Goal: Task Accomplishment & Management: Complete application form

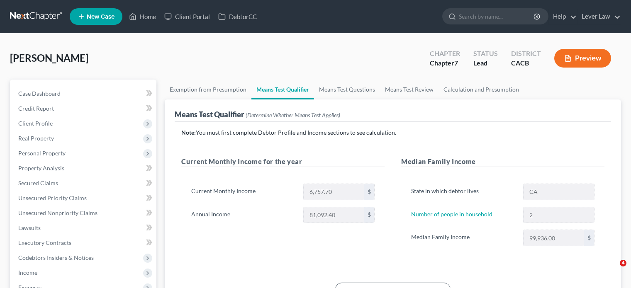
click at [40, 19] on link at bounding box center [36, 16] width 53 height 15
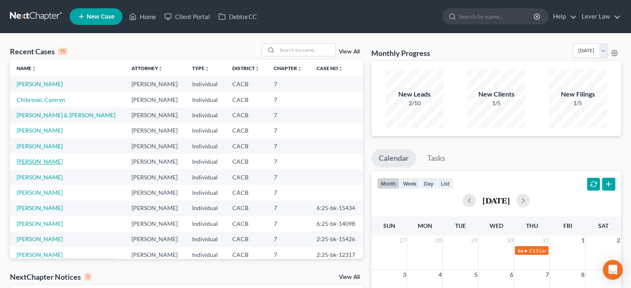
click at [46, 162] on link "[PERSON_NAME]" at bounding box center [40, 161] width 46 height 7
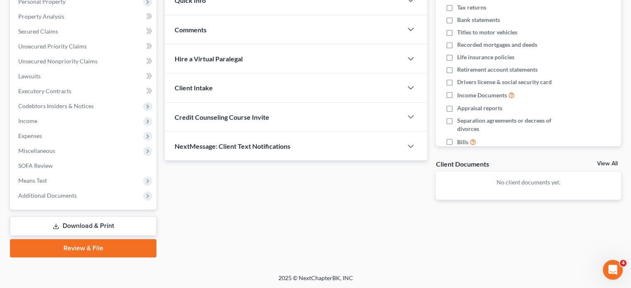
click at [81, 229] on link "Download & Print" at bounding box center [83, 225] width 146 height 19
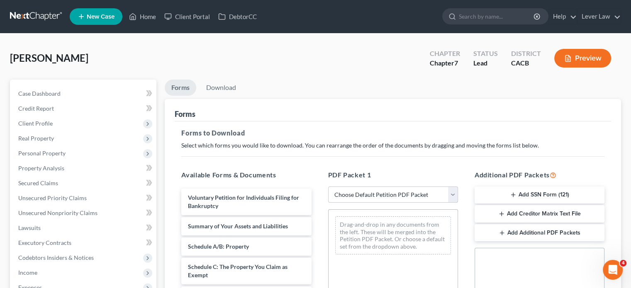
click at [369, 201] on select "Choose Default Petition PDF Packet Complete Bankruptcy Petition (all forms and …" at bounding box center [393, 195] width 130 height 17
select select "4"
click at [328, 187] on select "Choose Default Petition PDF Packet Complete Bankruptcy Petition (all forms and …" at bounding box center [393, 195] width 130 height 17
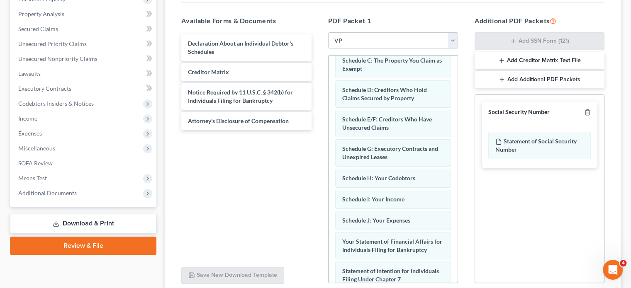
scroll to position [166, 0]
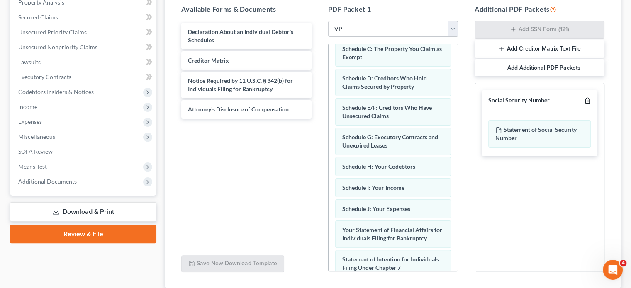
click at [584, 100] on icon "button" at bounding box center [587, 100] width 7 height 7
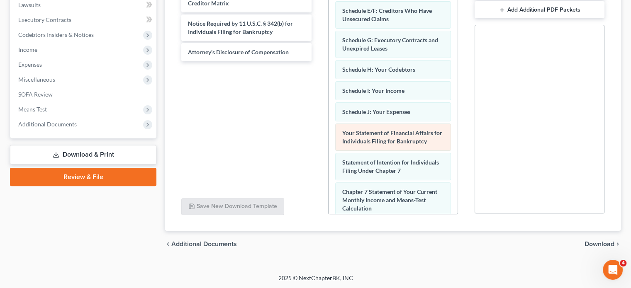
scroll to position [200, 0]
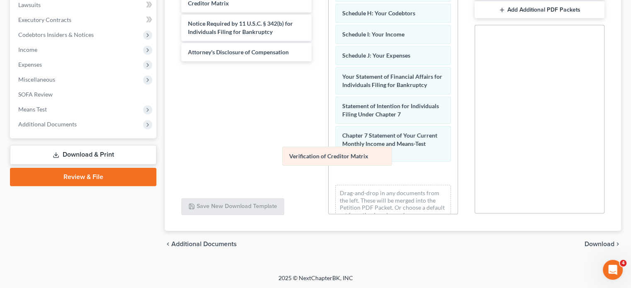
drag, startPoint x: 410, startPoint y: 159, endPoint x: 275, endPoint y: 94, distance: 150.2
click at [328, 99] on div "Verification of Creditor Matrix Voluntary Petition for Individuals Filing for B…" at bounding box center [392, 19] width 129 height 422
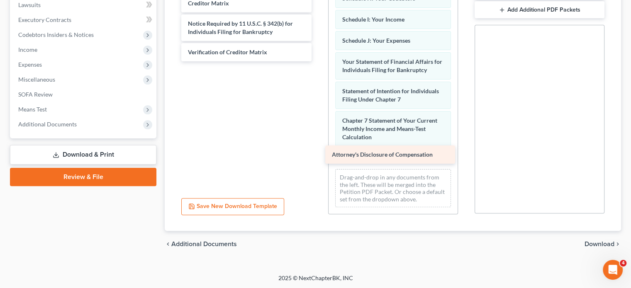
drag, startPoint x: 271, startPoint y: 54, endPoint x: 415, endPoint y: 158, distance: 177.0
click at [318, 61] on div "Attorney's Disclosure of Compensation Declaration About an Individual Debtor's …" at bounding box center [246, 14] width 143 height 96
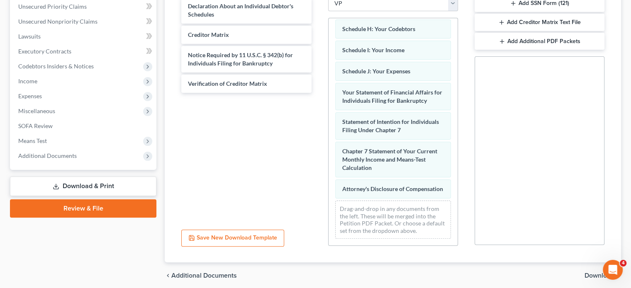
scroll to position [140, 0]
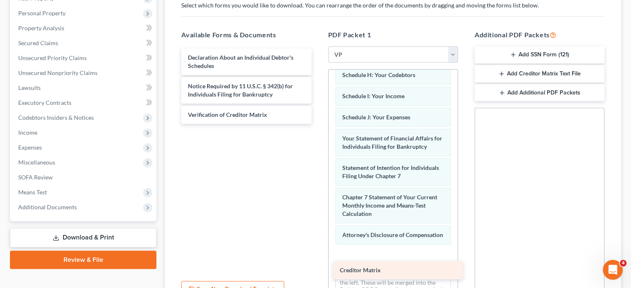
drag, startPoint x: 252, startPoint y: 84, endPoint x: 404, endPoint y: 269, distance: 238.9
click at [318, 124] on div "Creditor Matrix Declaration About an Individual Debtor's Schedules Creditor Mat…" at bounding box center [246, 86] width 143 height 75
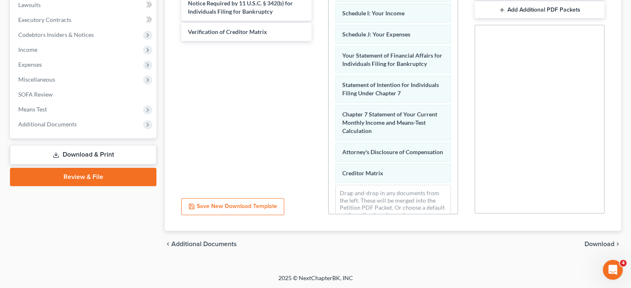
click at [595, 244] on span "Download" at bounding box center [599, 244] width 30 height 7
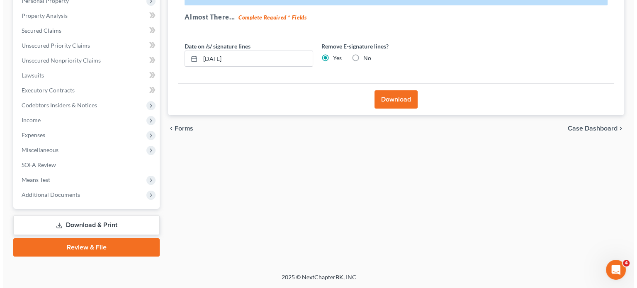
scroll to position [152, 0]
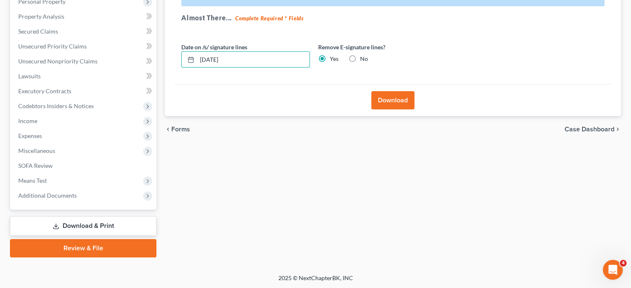
drag, startPoint x: 294, startPoint y: 61, endPoint x: 205, endPoint y: 68, distance: 89.4
click at [205, 68] on div "Date on /s/ signature lines 08/14/2025 Remove E-signature lines? Yes No" at bounding box center [314, 59] width 274 height 32
type input "0"
click at [374, 95] on button "Download" at bounding box center [392, 100] width 43 height 18
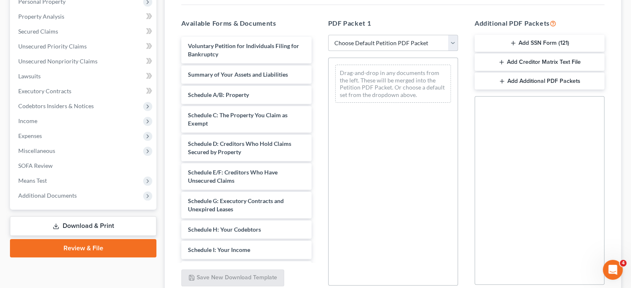
click at [390, 41] on select "Choose Default Petition PDF Packet Complete Bankruptcy Petition (all forms and …" at bounding box center [393, 43] width 130 height 17
select select "4"
click at [328, 35] on select "Choose Default Petition PDF Packet Complete Bankruptcy Petition (all forms and …" at bounding box center [393, 43] width 130 height 17
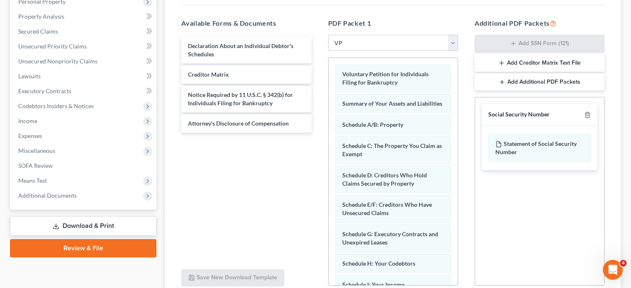
click at [585, 118] on div "Social Security Number" at bounding box center [539, 115] width 116 height 22
click at [584, 116] on icon "button" at bounding box center [587, 115] width 7 height 7
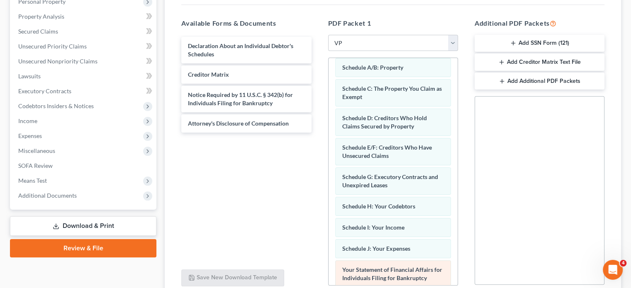
scroll to position [200, 0]
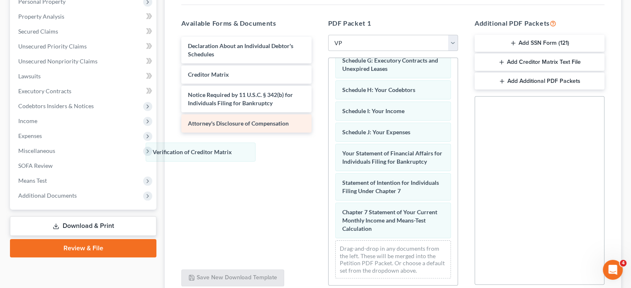
drag, startPoint x: 368, startPoint y: 226, endPoint x: 185, endPoint y: 124, distance: 209.1
click at [328, 145] on div "Verification of Creditor Matrix Voluntary Petition for Individuals Filing for B…" at bounding box center [392, 84] width 129 height 401
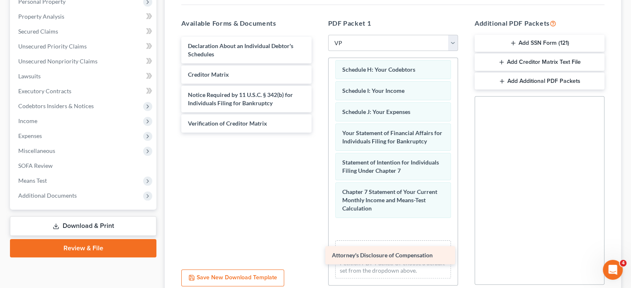
drag, startPoint x: 211, startPoint y: 124, endPoint x: 355, endPoint y: 232, distance: 180.3
click at [318, 133] on div "Attorney's Disclosure of Compensation Declaration About an Individual Debtor's …" at bounding box center [246, 85] width 143 height 96
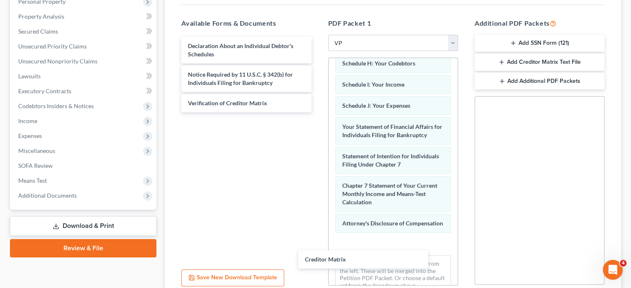
drag, startPoint x: 304, startPoint y: 175, endPoint x: 482, endPoint y: 240, distance: 189.5
click at [318, 112] on div "Creditor Matrix Declaration About an Individual Debtor's Schedules Creditor Mat…" at bounding box center [246, 74] width 143 height 75
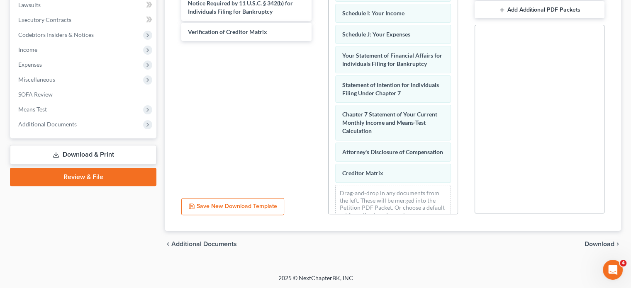
click at [603, 246] on span "Download" at bounding box center [599, 244] width 30 height 7
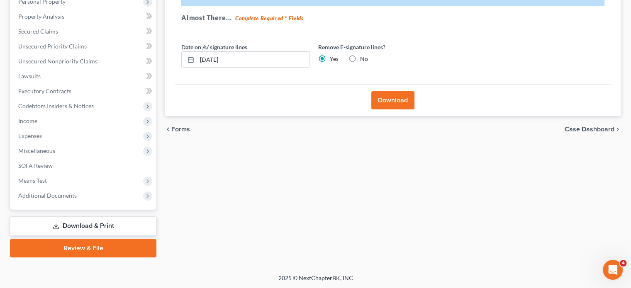
drag, startPoint x: 390, startPoint y: 97, endPoint x: 390, endPoint y: 90, distance: 7.1
click at [390, 94] on button "Download" at bounding box center [392, 100] width 43 height 18
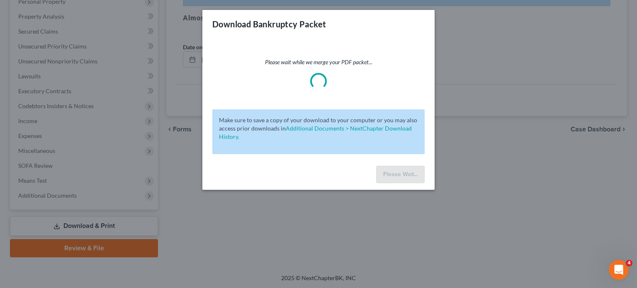
click at [393, 101] on div "Please wait while we merge your PDF packet... Make sure to save a copy of your …" at bounding box center [318, 100] width 232 height 124
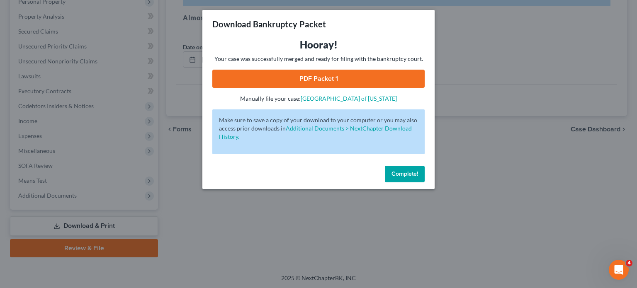
click at [325, 81] on link "PDF Packet 1" at bounding box center [318, 79] width 212 height 18
click at [413, 174] on span "Complete!" at bounding box center [404, 173] width 27 height 7
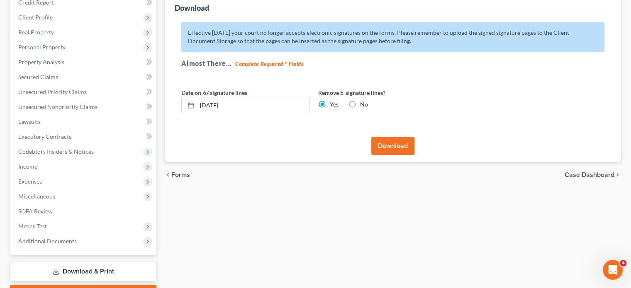
scroll to position [0, 0]
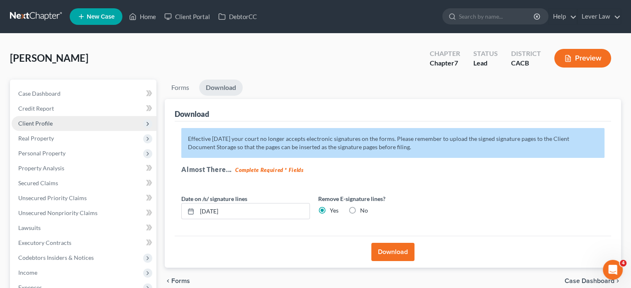
click at [45, 118] on span "Client Profile" at bounding box center [84, 123] width 145 height 15
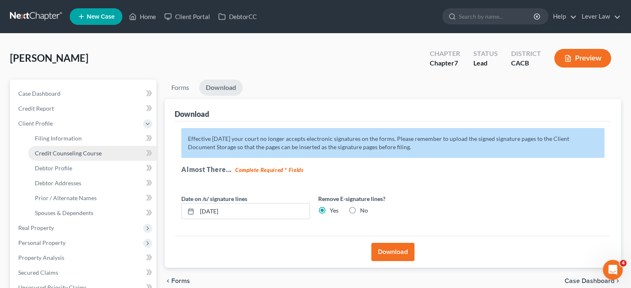
drag, startPoint x: 60, startPoint y: 148, endPoint x: 65, endPoint y: 148, distance: 5.5
click at [61, 148] on link "Credit Counseling Course" at bounding box center [92, 153] width 128 height 15
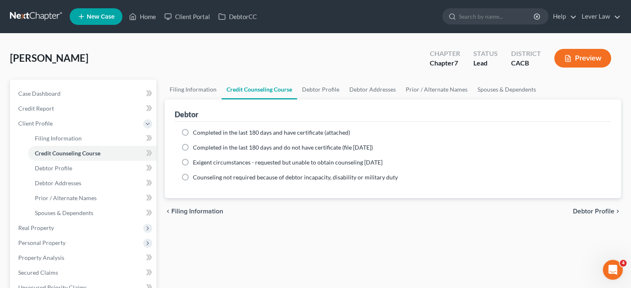
click at [255, 131] on span "Completed in the last 180 days and have certificate (attached)" at bounding box center [271, 132] width 157 height 7
click at [201, 131] on input "Completed in the last 180 days and have certificate (attached)" at bounding box center [198, 131] width 5 height 5
radio input "true"
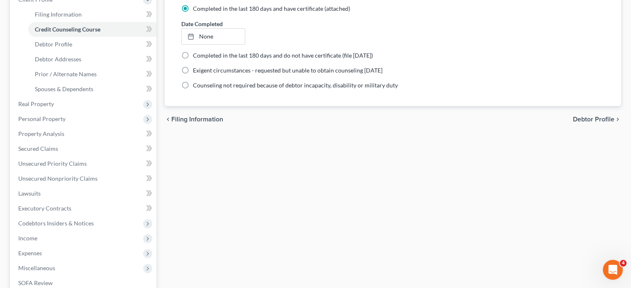
scroll to position [124, 0]
click at [269, 169] on div "Filing Information Credit Counseling Course Debtor Profile Debtor Addresses Pri…" at bounding box center [392, 164] width 464 height 419
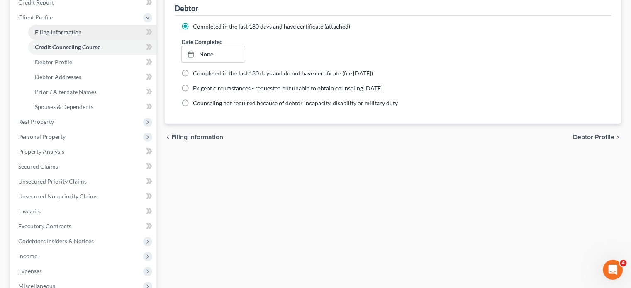
scroll to position [83, 0]
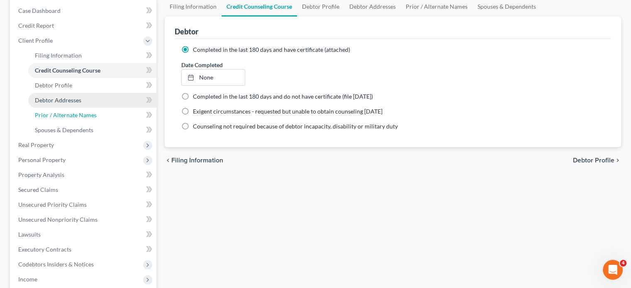
drag, startPoint x: 74, startPoint y: 108, endPoint x: 75, endPoint y: 101, distance: 7.1
click at [74, 108] on link "Prior / Alternate Names" at bounding box center [92, 115] width 128 height 15
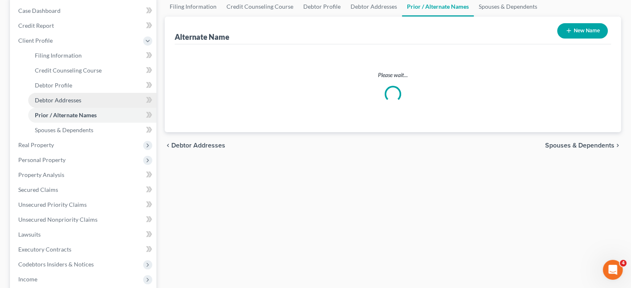
click at [75, 101] on span "Debtor Addresses" at bounding box center [58, 100] width 46 height 7
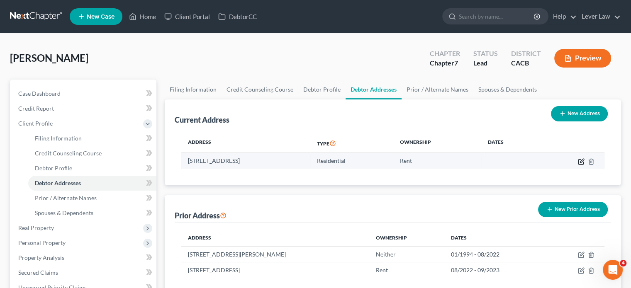
click at [582, 162] on icon "button" at bounding box center [580, 161] width 7 height 7
select select "4"
select select "29"
select select "0"
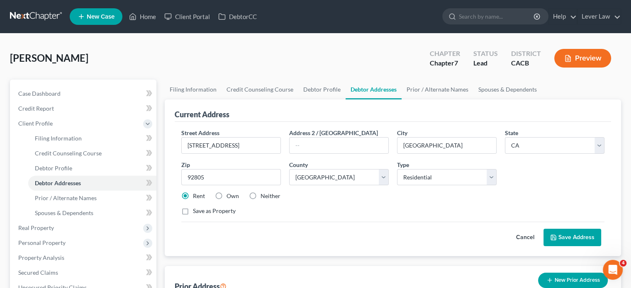
click at [563, 235] on button "Save Address" at bounding box center [572, 237] width 58 height 17
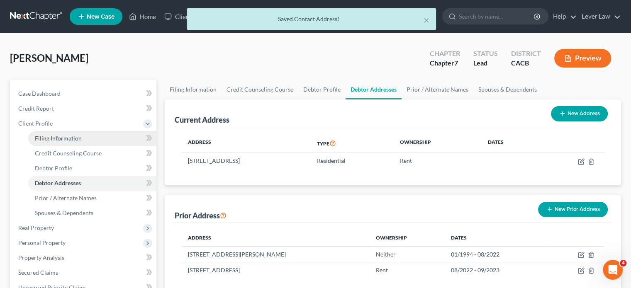
click at [68, 137] on span "Filing Information" at bounding box center [58, 138] width 47 height 7
select select "1"
select select "0"
select select "4"
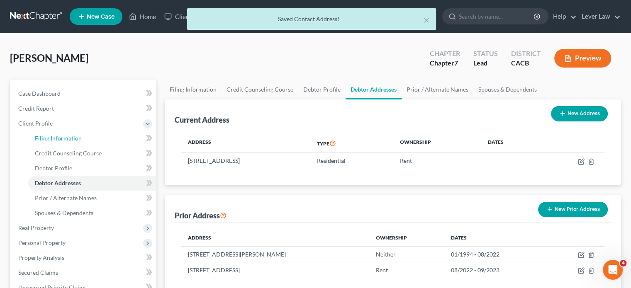
select select "0"
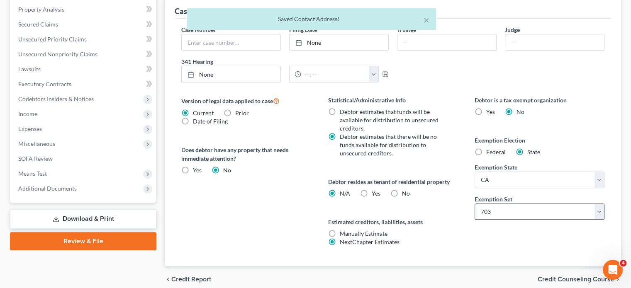
scroll to position [249, 0]
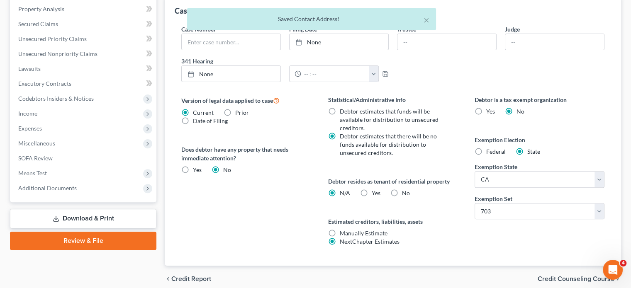
click at [372, 191] on span "Yes" at bounding box center [375, 192] width 9 height 7
click at [375, 191] on input "Yes Yes" at bounding box center [377, 191] width 5 height 5
radio input "true"
radio input "false"
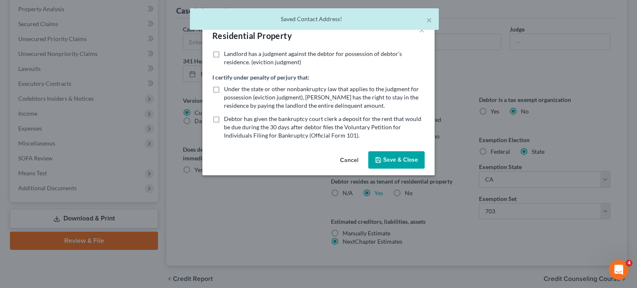
click at [384, 160] on button "Save & Close" at bounding box center [396, 159] width 56 height 17
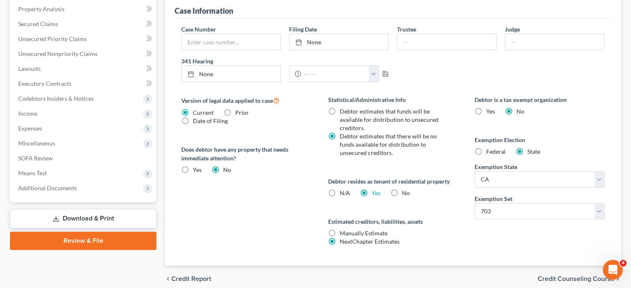
scroll to position [124, 0]
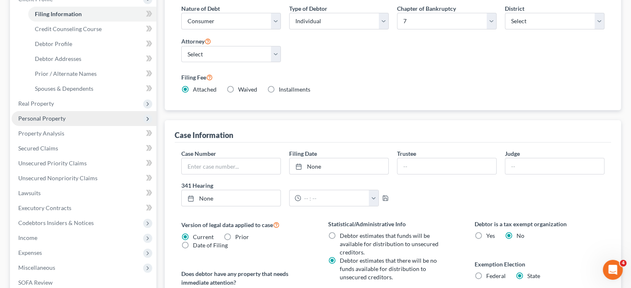
drag, startPoint x: 61, startPoint y: 119, endPoint x: 71, endPoint y: 121, distance: 11.0
click at [61, 119] on span "Personal Property" at bounding box center [41, 118] width 47 height 7
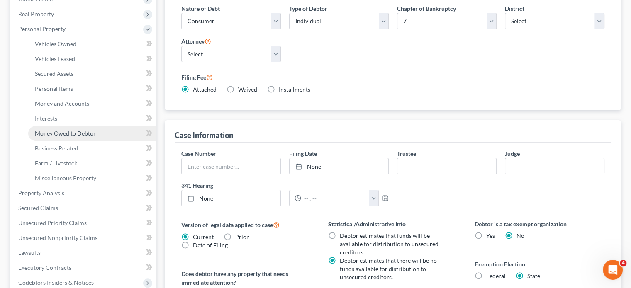
click at [76, 136] on span "Money Owed to Debtor" at bounding box center [65, 133] width 61 height 7
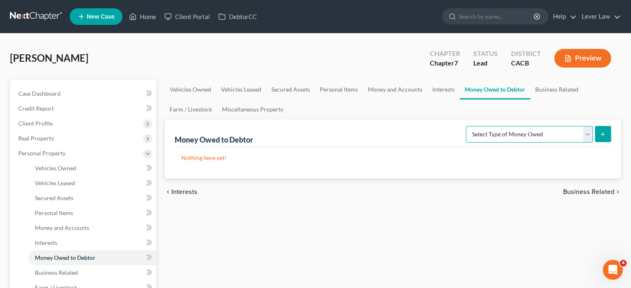
drag, startPoint x: 565, startPoint y: 133, endPoint x: 565, endPoint y: 138, distance: 5.0
click at [565, 133] on select "Select Type of Money Owed Accounts Receivable Alimony Child Support Claims Agai…" at bounding box center [529, 134] width 127 height 17
select select "expected_tax_refund"
click at [467, 126] on select "Select Type of Money Owed Accounts Receivable Alimony Child Support Claims Agai…" at bounding box center [529, 134] width 127 height 17
click at [600, 137] on button "submit" at bounding box center [602, 134] width 16 height 16
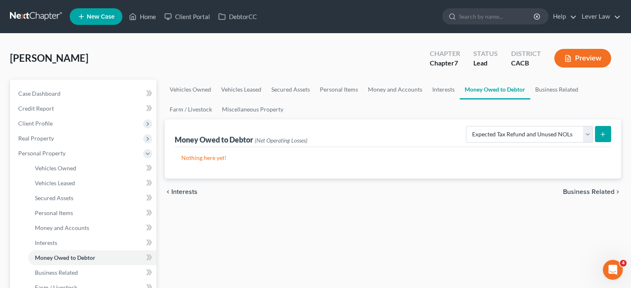
select select "0"
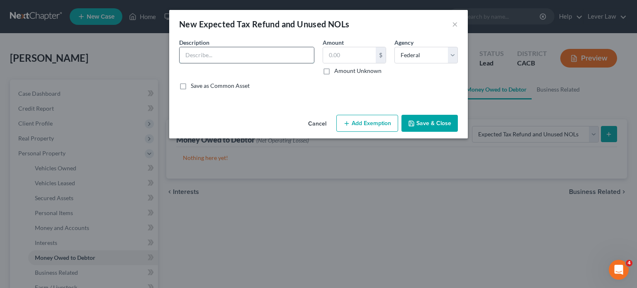
click at [221, 59] on input "text" at bounding box center [246, 55] width 134 height 16
type input "2025 Tax refund"
click at [354, 72] on label "Amount Unknown" at bounding box center [357, 71] width 47 height 8
click at [343, 72] on input "Amount Unknown" at bounding box center [339, 69] width 5 height 5
checkbox input "true"
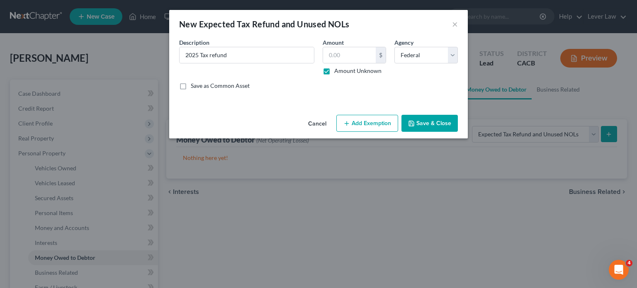
type input "0.00"
click at [358, 122] on button "Add Exemption" at bounding box center [367, 123] width 62 height 17
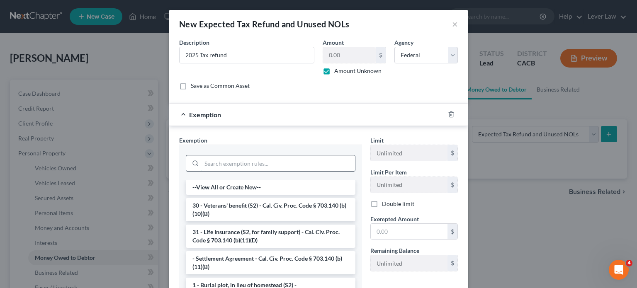
drag, startPoint x: 269, startPoint y: 170, endPoint x: 282, endPoint y: 160, distance: 17.2
click at [273, 168] on input "search" at bounding box center [277, 163] width 153 height 16
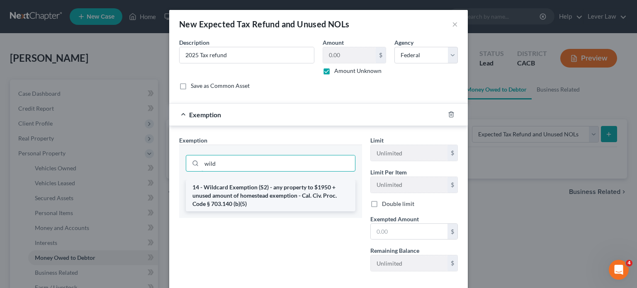
type input "wild"
click at [274, 200] on li "14 - Wildcard Exemption (S2) - any property to $1950 + unused amount of homeste…" at bounding box center [271, 196] width 170 height 32
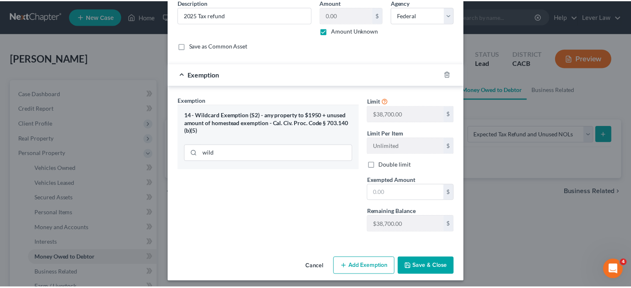
scroll to position [43, 0]
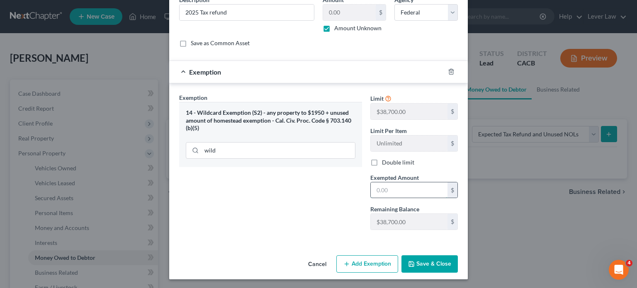
click at [398, 188] on input "text" at bounding box center [409, 190] width 77 height 16
type input "8,000"
click at [437, 259] on button "Save & Close" at bounding box center [429, 263] width 56 height 17
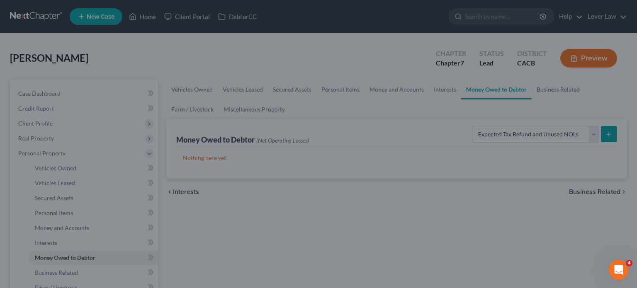
click at [437, 259] on div "Cancel Add Exemption Save & Close" at bounding box center [318, 247] width 259 height 24
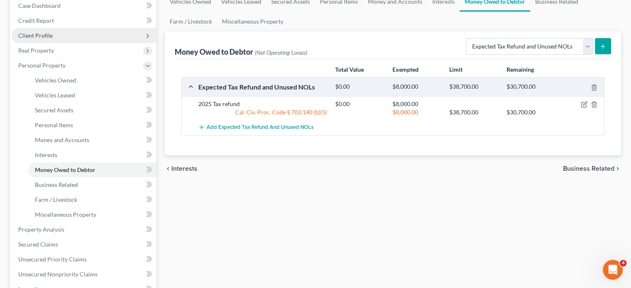
scroll to position [83, 0]
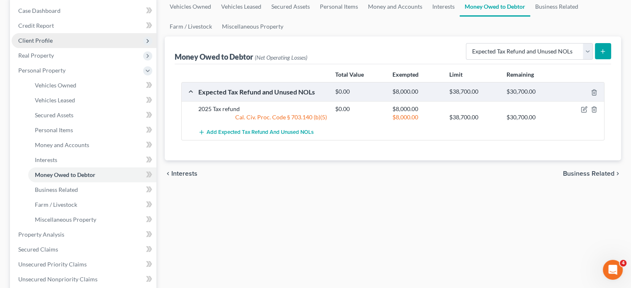
click at [40, 41] on span "Client Profile" at bounding box center [35, 40] width 34 height 7
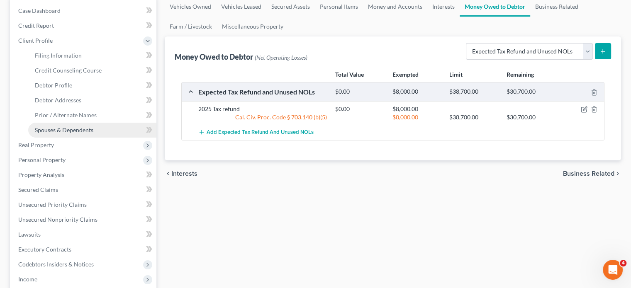
drag, startPoint x: 87, startPoint y: 132, endPoint x: 109, endPoint y: 131, distance: 21.2
click at [87, 132] on span "Spouses & Dependents" at bounding box center [64, 129] width 58 height 7
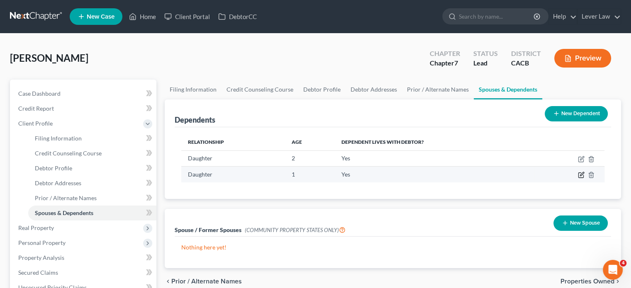
click at [581, 175] on icon "button" at bounding box center [582, 174] width 4 height 4
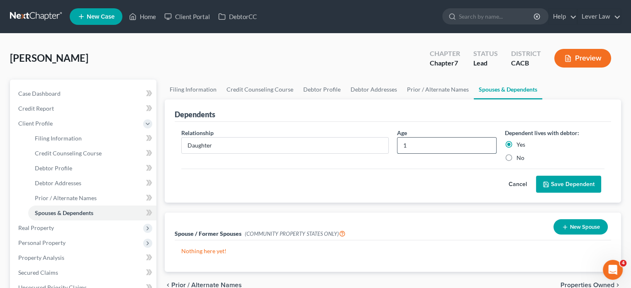
click at [433, 148] on input "1" at bounding box center [446, 146] width 99 height 16
type input "4 months"
click at [545, 185] on icon "submit" at bounding box center [545, 184] width 7 height 7
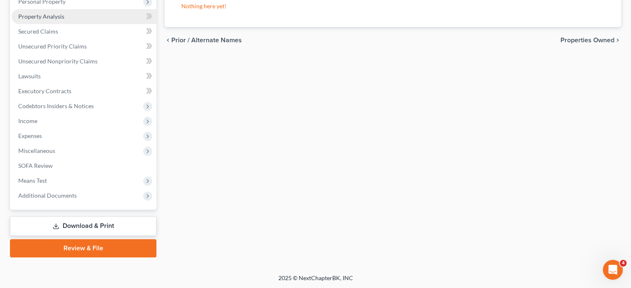
scroll to position [158, 0]
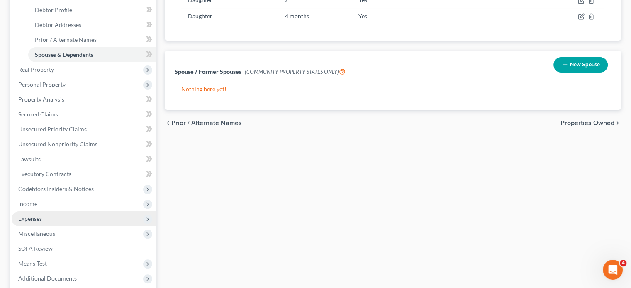
drag, startPoint x: 32, startPoint y: 220, endPoint x: 40, endPoint y: 219, distance: 8.4
click at [32, 219] on span "Expenses" at bounding box center [30, 218] width 24 height 7
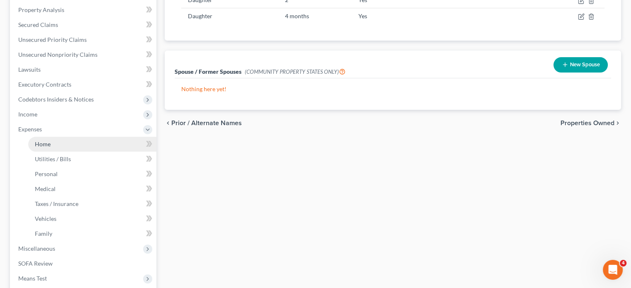
click at [71, 146] on link "Home" at bounding box center [92, 144] width 128 height 15
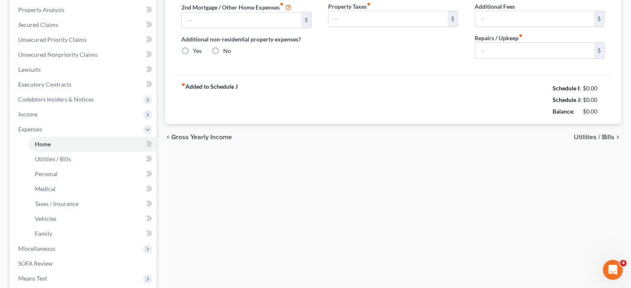
scroll to position [32, 0]
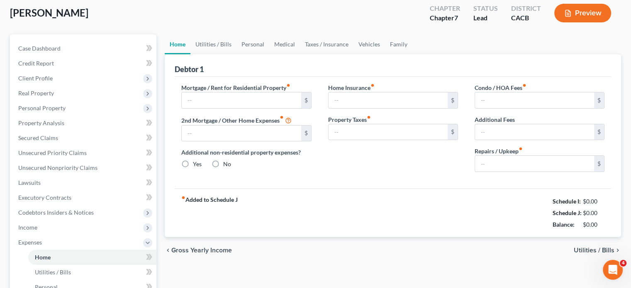
type input "3,600.00"
type input "0.00"
radio input "true"
type input "0.00"
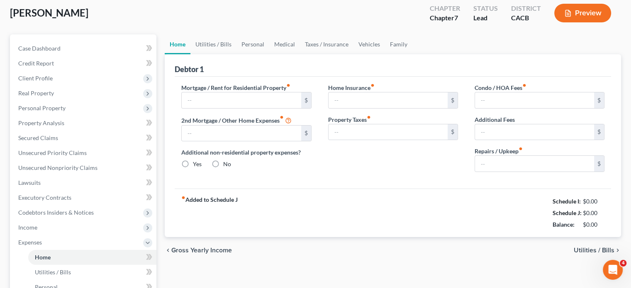
type input "0.00"
type input "100.00"
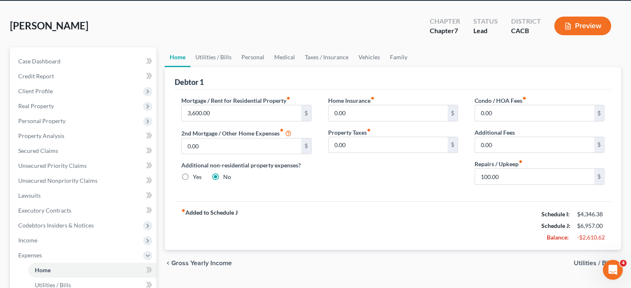
scroll to position [0, 0]
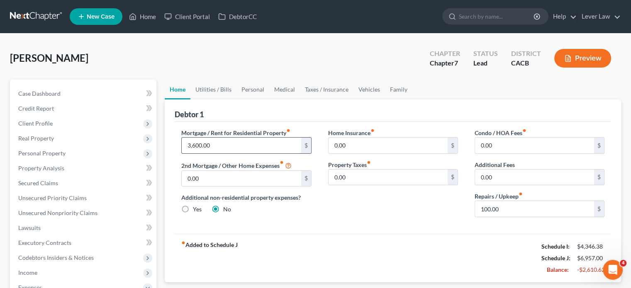
click at [282, 149] on input "3,600.00" at bounding box center [241, 146] width 119 height 16
type input "1,800"
click at [385, 205] on div "Home Insurance fiber_manual_record 0.00 $ Property Taxes fiber_manual_record 0.…" at bounding box center [393, 176] width 146 height 95
click at [209, 90] on link "Utilities / Bills" at bounding box center [213, 90] width 46 height 20
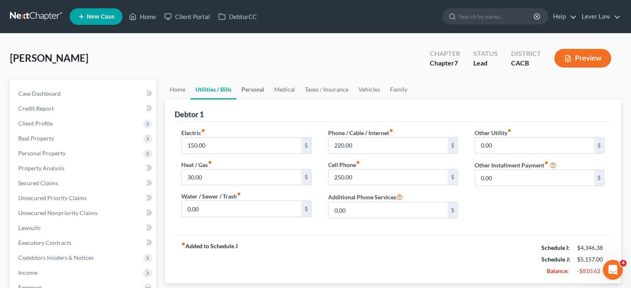
click at [259, 89] on link "Personal" at bounding box center [252, 90] width 33 height 20
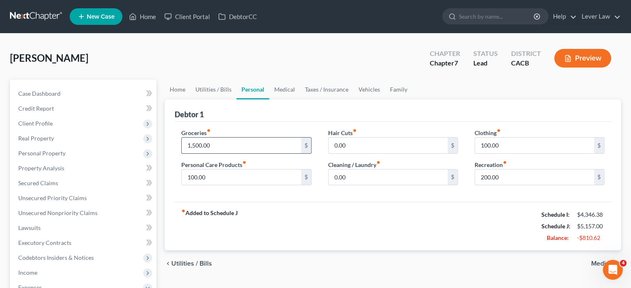
click at [224, 141] on input "1,500.00" at bounding box center [241, 146] width 119 height 16
type input "1,200"
click at [384, 245] on div "fiber_manual_record Added to Schedule J Schedule I: $4,346.38 Schedule J: $4,85…" at bounding box center [393, 226] width 436 height 49
drag, startPoint x: 385, startPoint y: 85, endPoint x: 391, endPoint y: 87, distance: 6.9
click at [385, 85] on link "Family" at bounding box center [398, 90] width 27 height 20
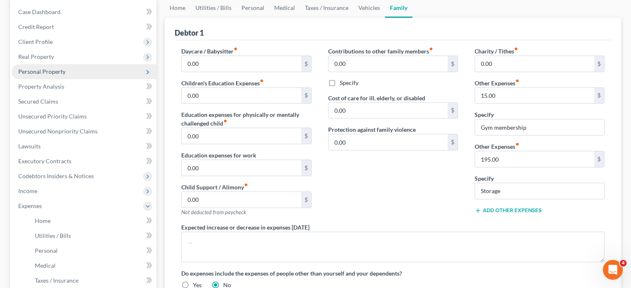
scroll to position [83, 0]
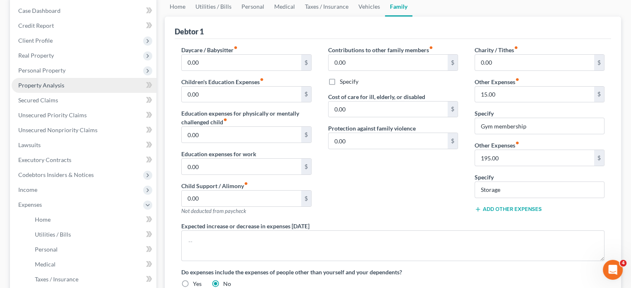
drag, startPoint x: 49, startPoint y: 73, endPoint x: 68, endPoint y: 82, distance: 21.5
click at [49, 73] on span "Personal Property" at bounding box center [41, 70] width 47 height 7
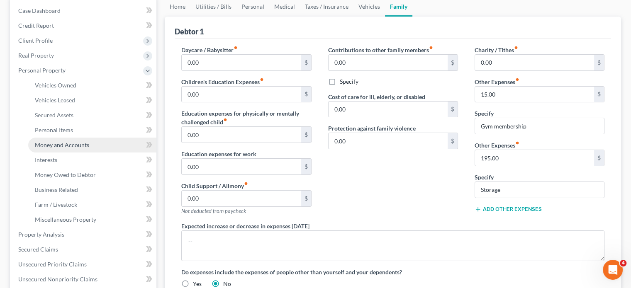
click at [76, 143] on span "Money and Accounts" at bounding box center [62, 144] width 54 height 7
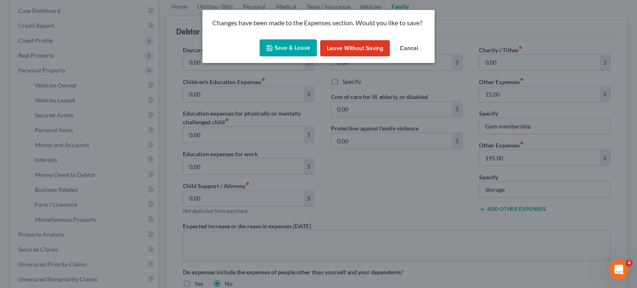
click at [284, 49] on button "Save & Leave" at bounding box center [287, 47] width 57 height 17
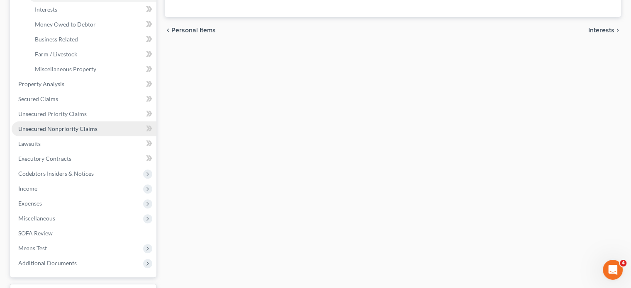
scroll to position [301, 0]
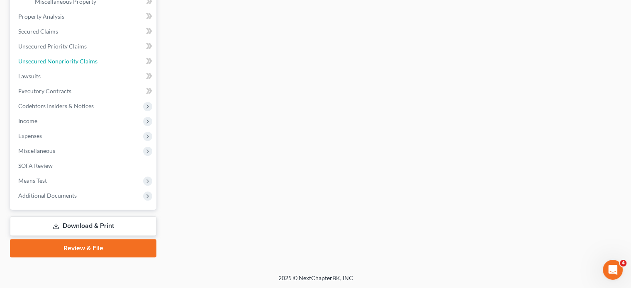
drag, startPoint x: 79, startPoint y: 61, endPoint x: 306, endPoint y: 119, distance: 234.9
click at [79, 60] on span "Unsecured Nonpriority Claims" at bounding box center [57, 61] width 79 height 7
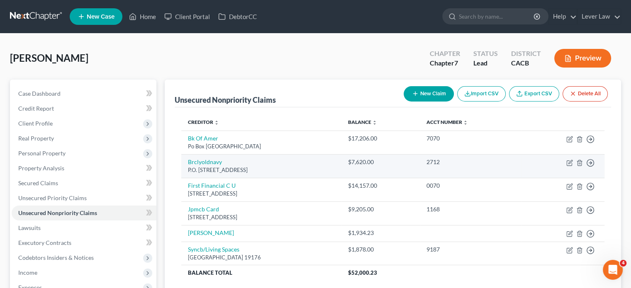
scroll to position [41, 0]
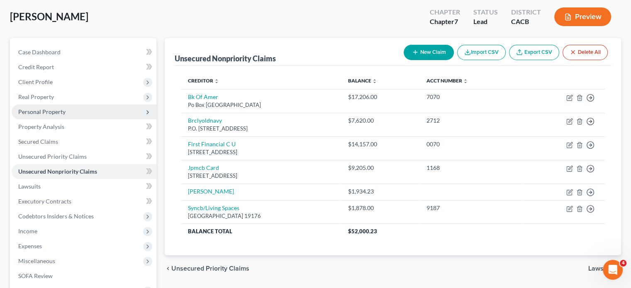
click at [39, 113] on span "Personal Property" at bounding box center [41, 111] width 47 height 7
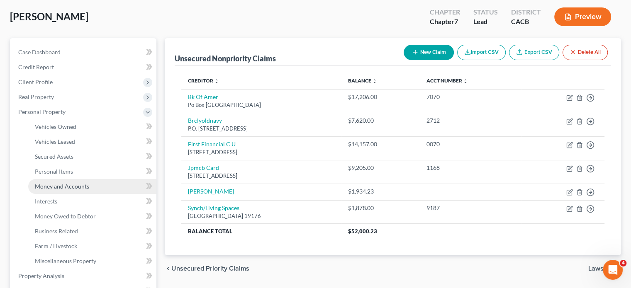
click at [82, 185] on span "Money and Accounts" at bounding box center [62, 186] width 54 height 7
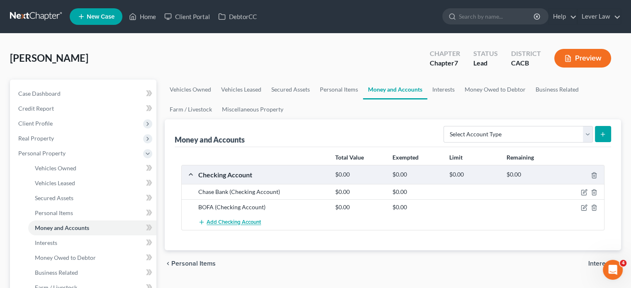
click at [249, 221] on span "Add Checking Account" at bounding box center [233, 222] width 54 height 7
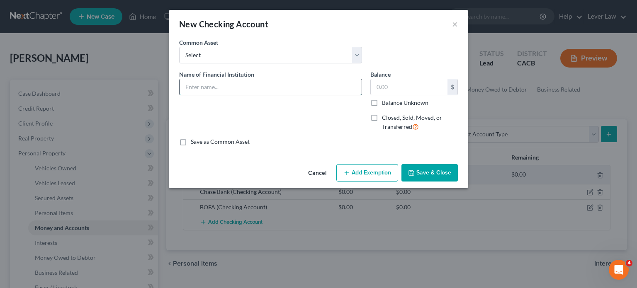
click at [289, 90] on input "text" at bounding box center [270, 87] width 182 height 16
type input "Alliant Credit Union"
click at [434, 170] on button "Save & Close" at bounding box center [429, 172] width 56 height 17
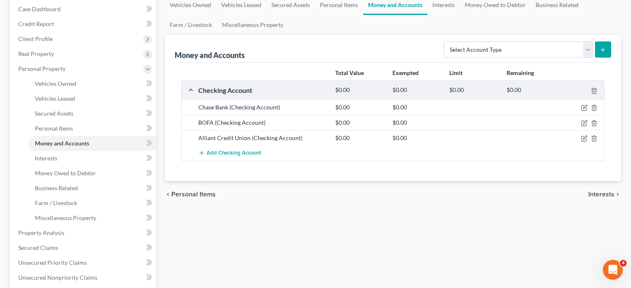
scroll to position [83, 0]
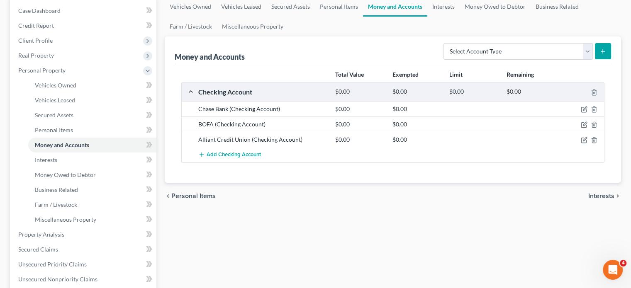
click at [349, 180] on div "Total Value Exempted Limit Remaining Checking Account $0.00 $0.00 $0.00 $0.00 C…" at bounding box center [393, 123] width 436 height 119
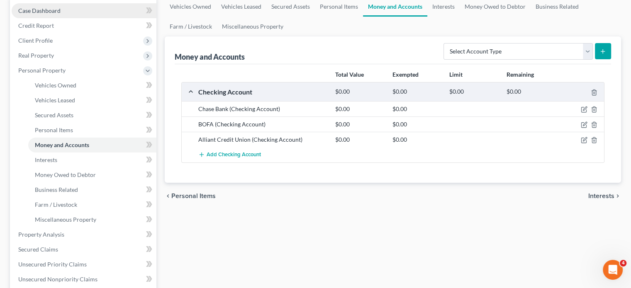
scroll to position [0, 0]
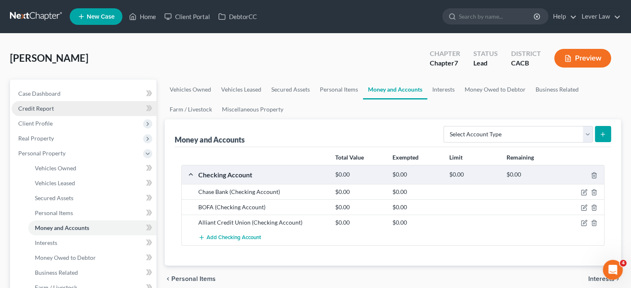
click at [44, 113] on link "Credit Report" at bounding box center [84, 108] width 145 height 15
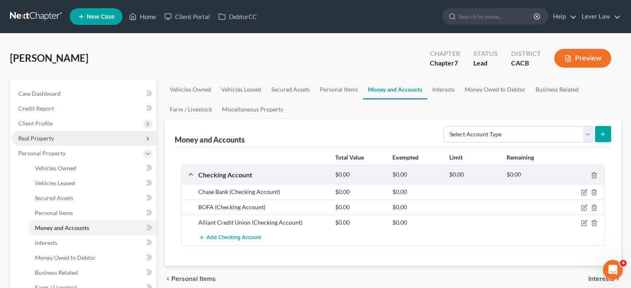
drag, startPoint x: 44, startPoint y: 124, endPoint x: 70, endPoint y: 137, distance: 29.3
click at [44, 124] on span "Client Profile" at bounding box center [35, 123] width 34 height 7
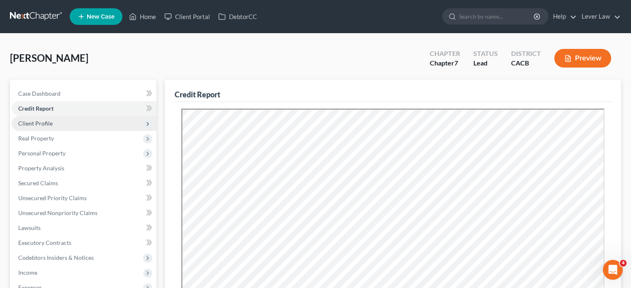
click at [60, 129] on span "Client Profile" at bounding box center [84, 123] width 145 height 15
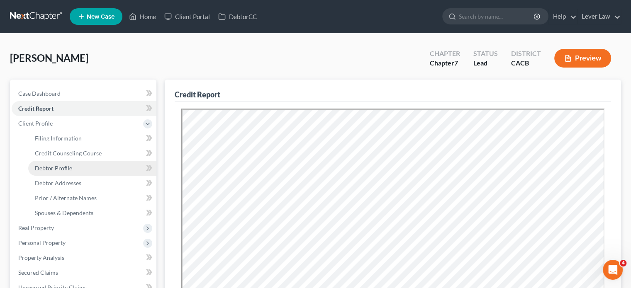
drag, startPoint x: 67, startPoint y: 168, endPoint x: 75, endPoint y: 166, distance: 7.7
click at [68, 167] on span "Debtor Profile" at bounding box center [53, 168] width 37 height 7
select select "0"
select select "2"
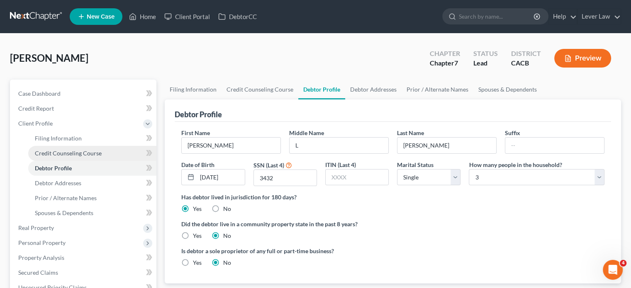
drag, startPoint x: 87, startPoint y: 154, endPoint x: 102, endPoint y: 152, distance: 15.1
click at [87, 153] on span "Credit Counseling Course" at bounding box center [68, 153] width 67 height 7
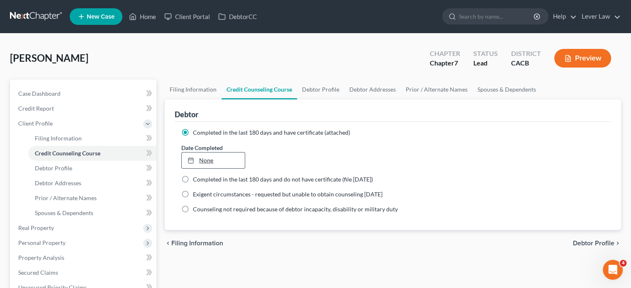
click at [233, 153] on link "None" at bounding box center [213, 161] width 63 height 16
type input "[DATE]"
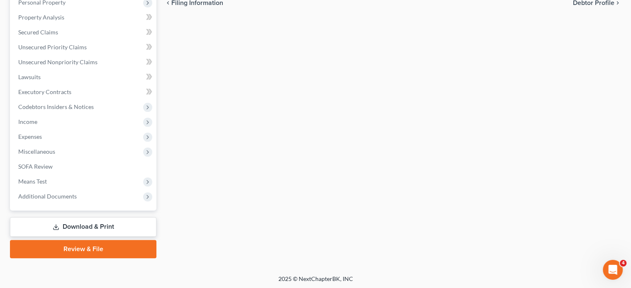
scroll to position [241, 0]
